Goal: Transaction & Acquisition: Purchase product/service

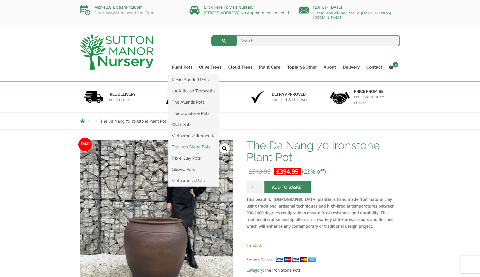
click at [187, 149] on link "The Iron Stone Pots" at bounding box center [193, 147] width 50 height 8
click at [196, 103] on link "The Atlantis Pots" at bounding box center [193, 102] width 50 height 8
click at [186, 157] on link "Fibre Clay Pots" at bounding box center [193, 158] width 50 height 8
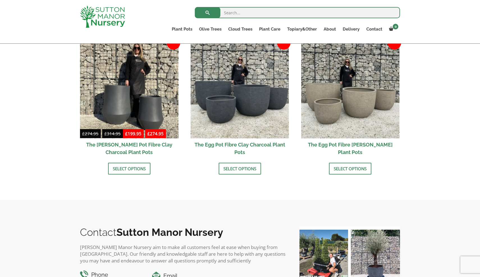
scroll to position [176, 0]
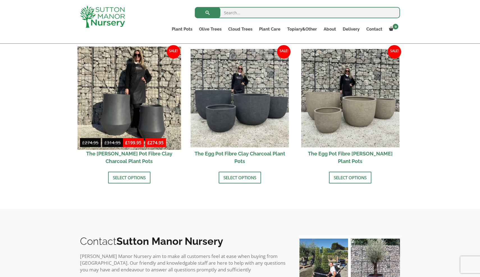
click at [127, 118] on img at bounding box center [128, 98] width 103 height 103
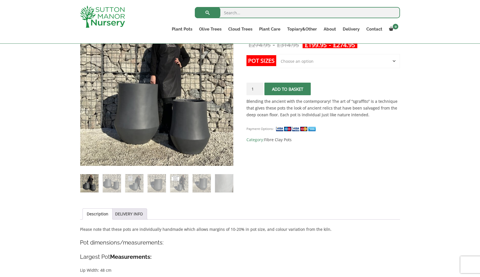
scroll to position [118, 0]
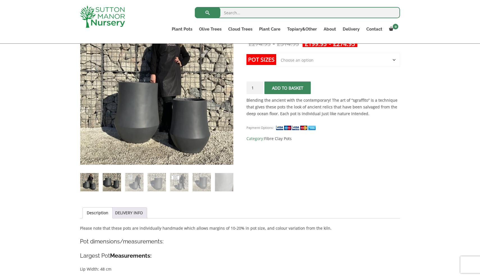
click at [107, 183] on img at bounding box center [112, 182] width 18 height 18
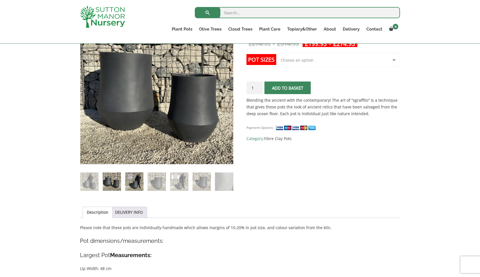
click at [139, 186] on img at bounding box center [134, 182] width 18 height 18
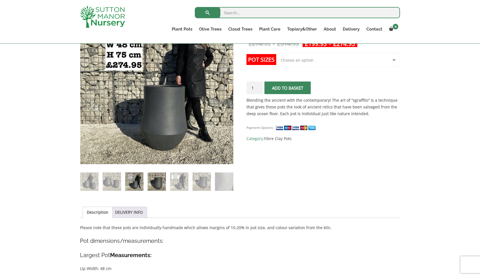
click at [153, 186] on img at bounding box center [157, 182] width 18 height 18
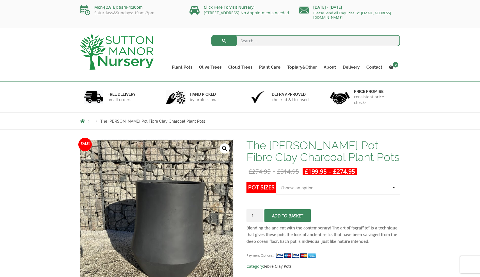
scroll to position [0, 0]
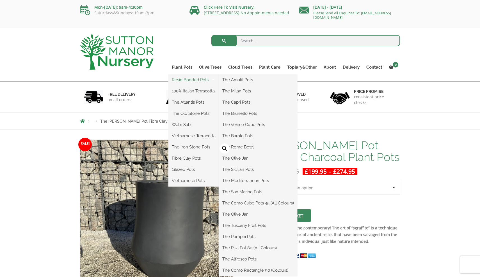
click at [191, 80] on link "Resin Bonded Pots" at bounding box center [193, 80] width 50 height 8
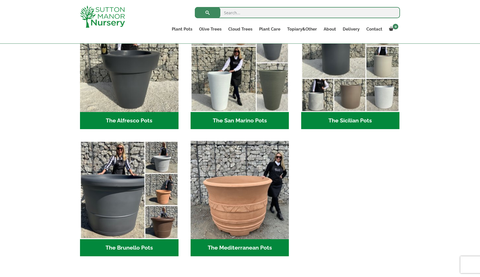
scroll to position [694, 0]
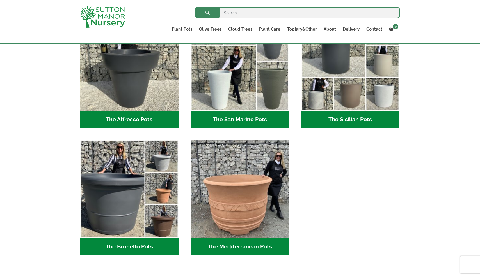
click at [225, 121] on h2 "The San Marino Pots (17)" at bounding box center [239, 119] width 98 height 17
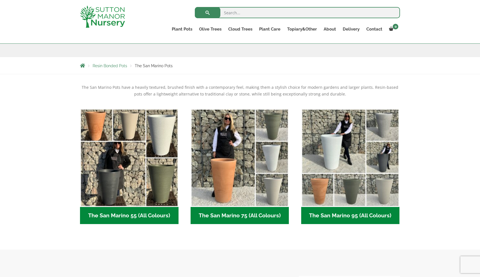
scroll to position [81, 0]
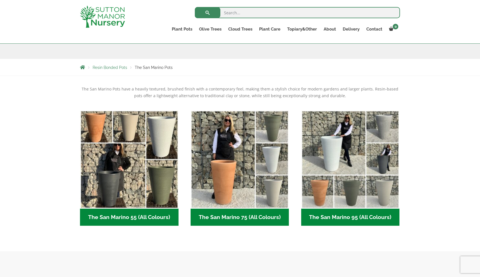
click at [334, 217] on h2 "The San Marino 95 (All Colours) (6)" at bounding box center [350, 217] width 98 height 17
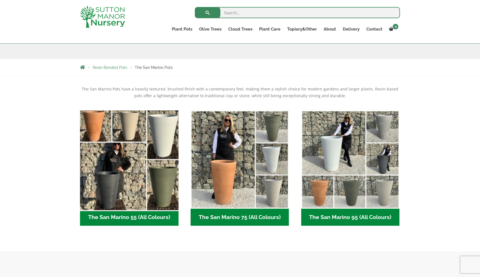
click at [166, 182] on img "Visit product category The San Marino 55 (All Colours)" at bounding box center [128, 159] width 103 height 103
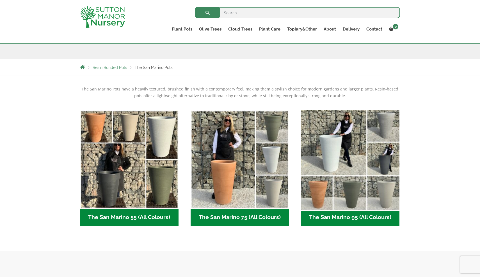
click at [345, 175] on img "Visit product category The San Marino 95 (All Colours)" at bounding box center [350, 159] width 103 height 103
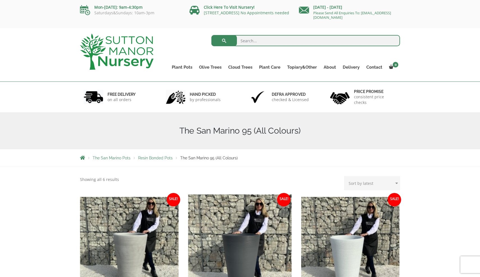
click at [241, 250] on img at bounding box center [239, 246] width 103 height 103
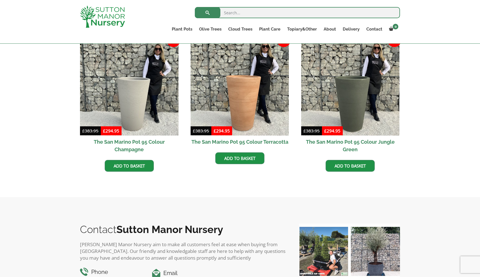
scroll to position [299, 0]
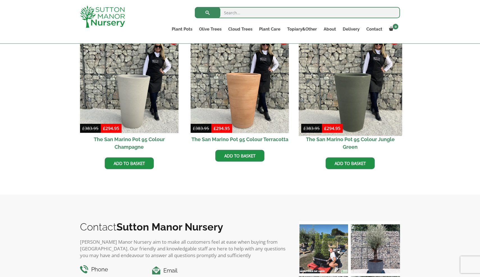
click at [357, 103] on img at bounding box center [350, 84] width 103 height 103
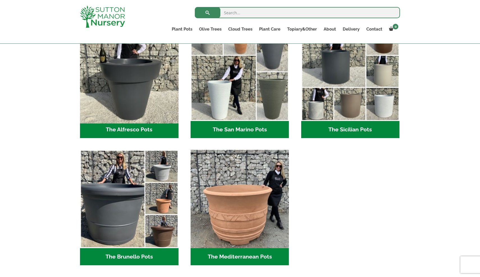
click at [133, 94] on img "Visit product category The Alfresco Pots" at bounding box center [128, 71] width 103 height 103
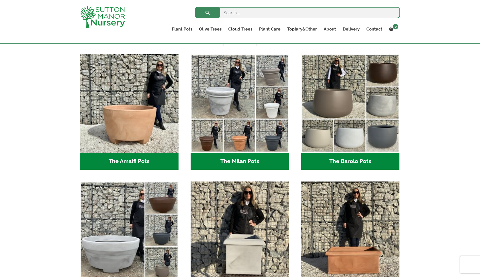
scroll to position [142, 0]
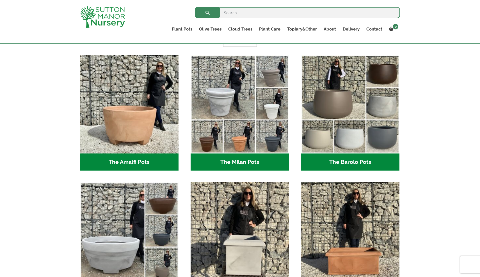
click at [343, 166] on h2 "The Barolo Pots (36)" at bounding box center [350, 162] width 98 height 17
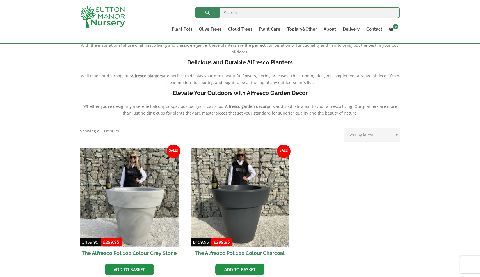
scroll to position [145, 0]
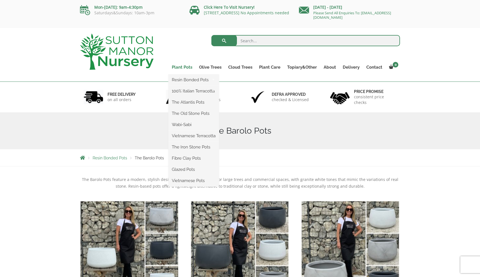
click at [185, 68] on link "Plant Pots" at bounding box center [181, 67] width 27 height 8
click at [191, 159] on link "Fibre Clay Pots" at bounding box center [193, 158] width 50 height 8
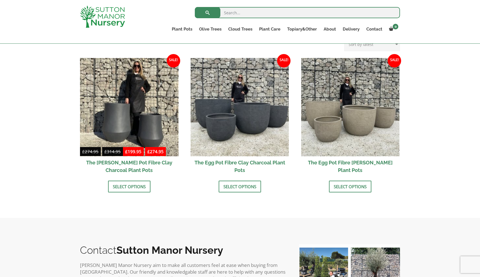
scroll to position [168, 0]
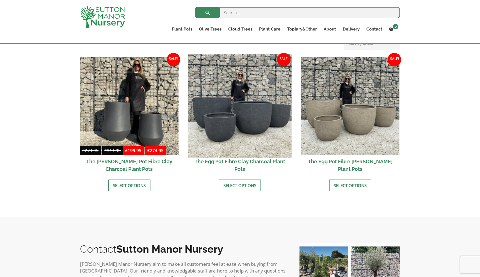
click at [224, 123] on img at bounding box center [239, 105] width 103 height 103
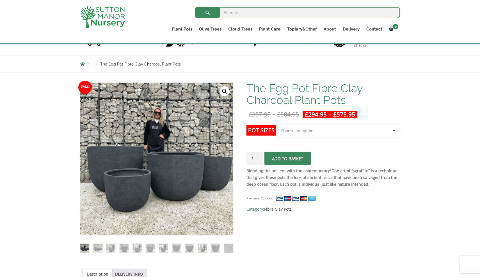
scroll to position [49, 0]
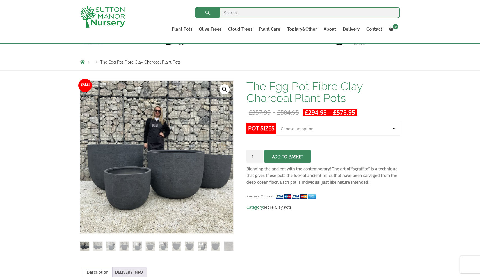
select select "Click here to buy The Largest Pot In The Picture"
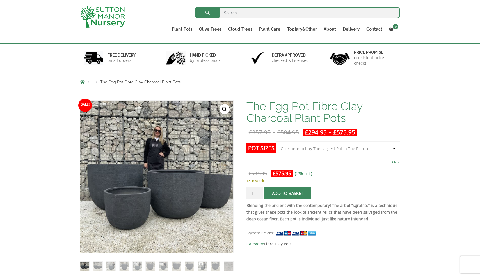
scroll to position [29, 0]
